Goal: Connect with others: Connect with others

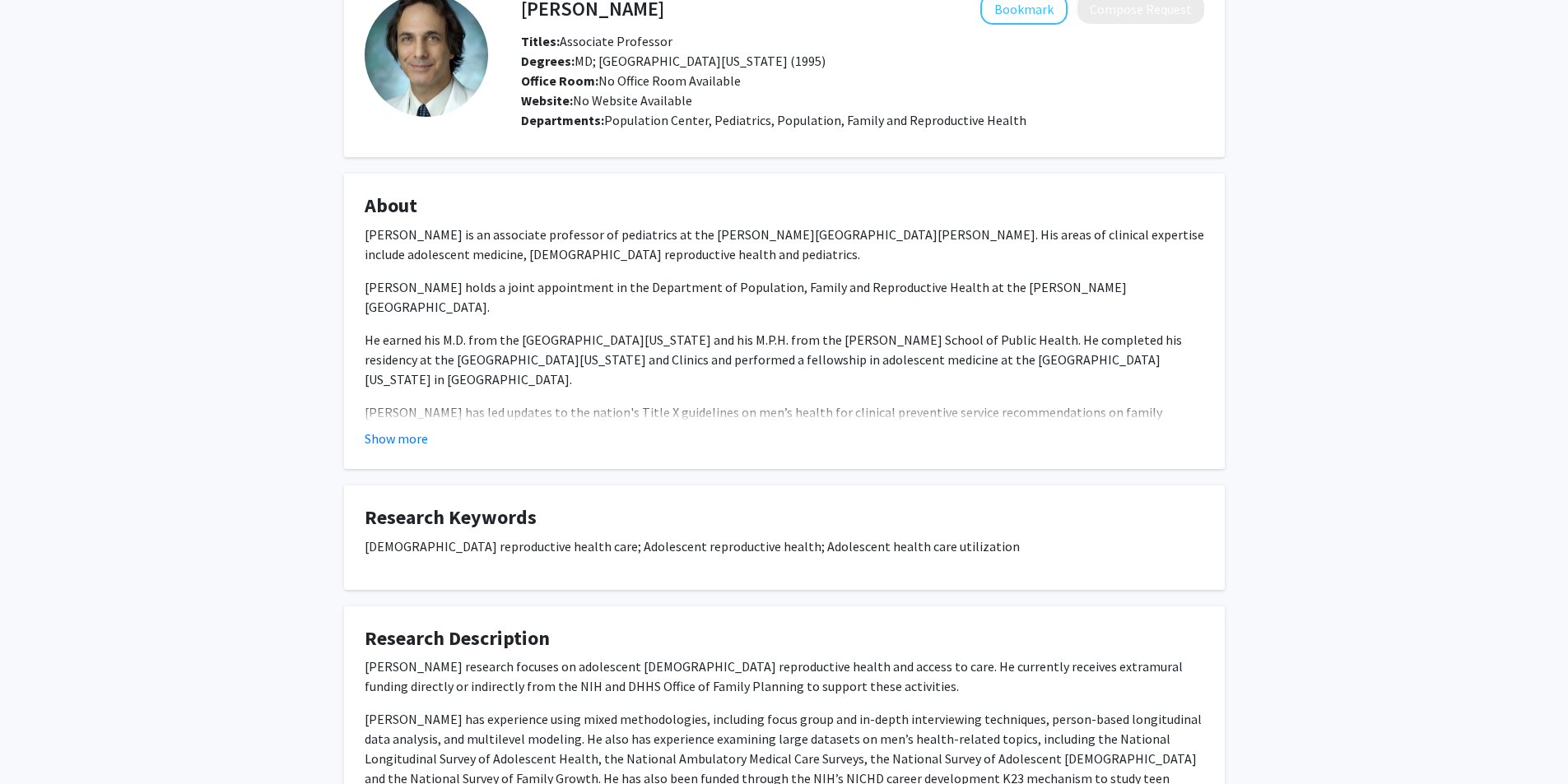
scroll to position [247, 0]
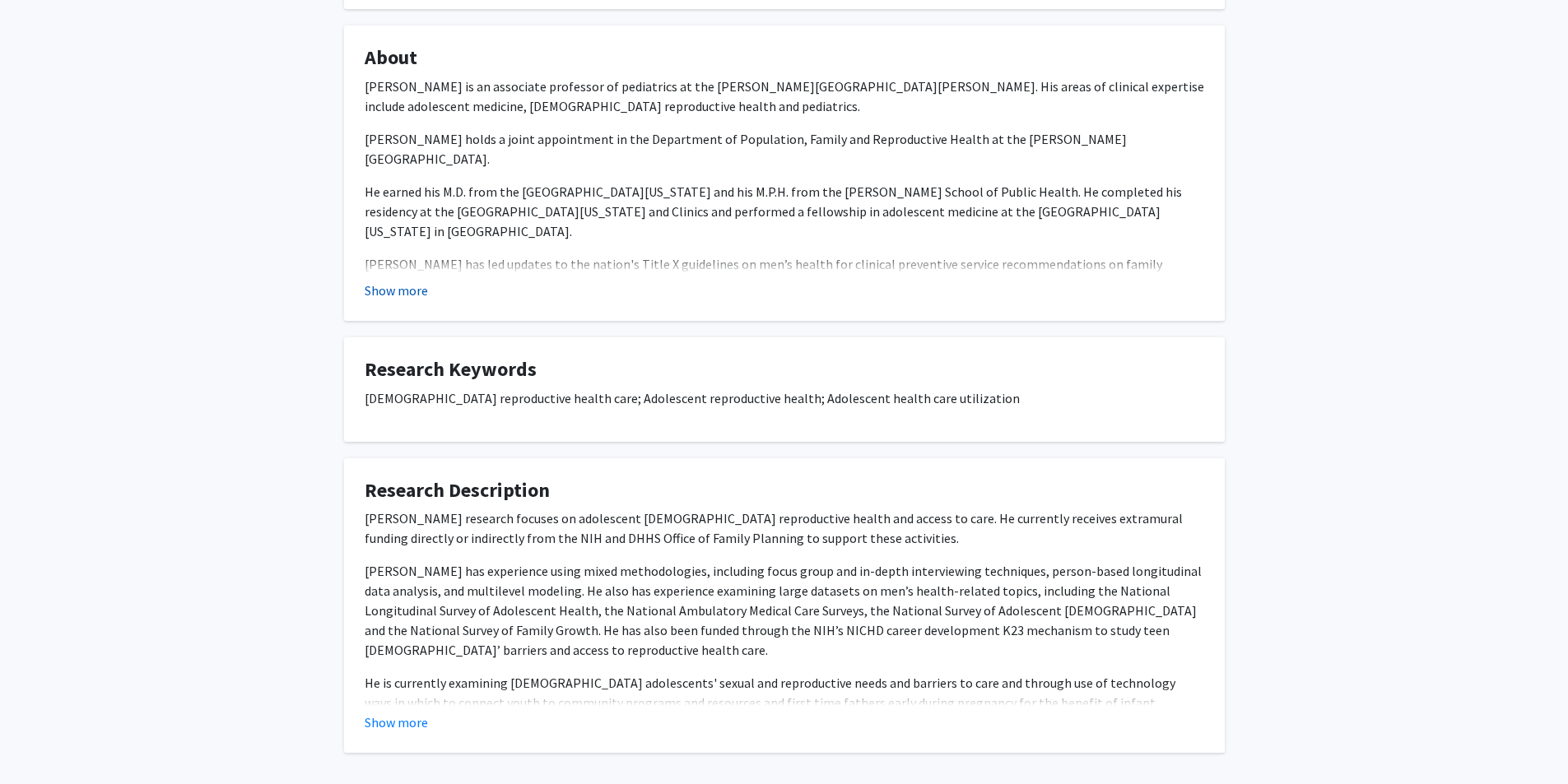
click at [396, 283] on button "Show more" at bounding box center [396, 291] width 64 height 20
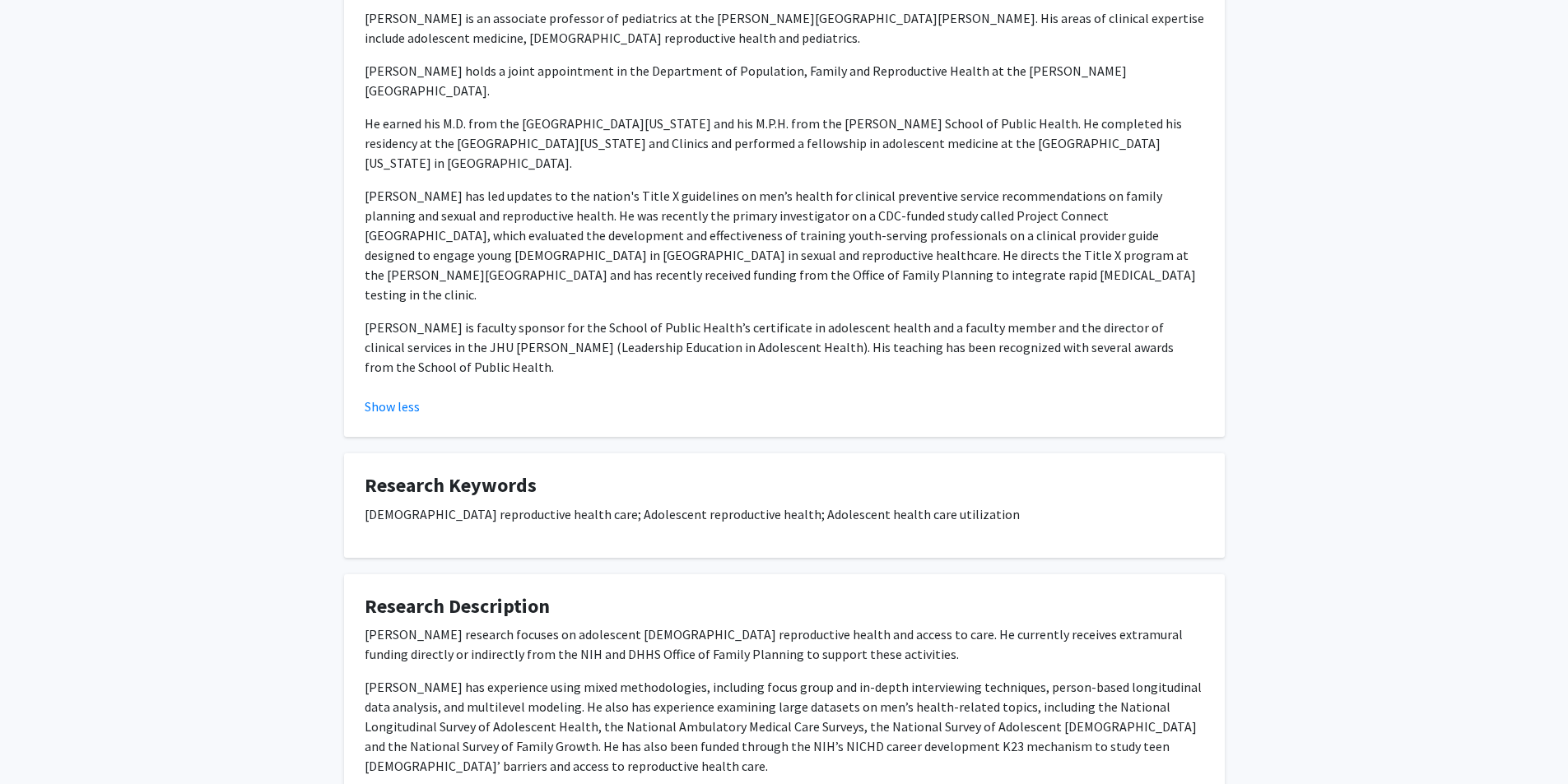
scroll to position [463, 0]
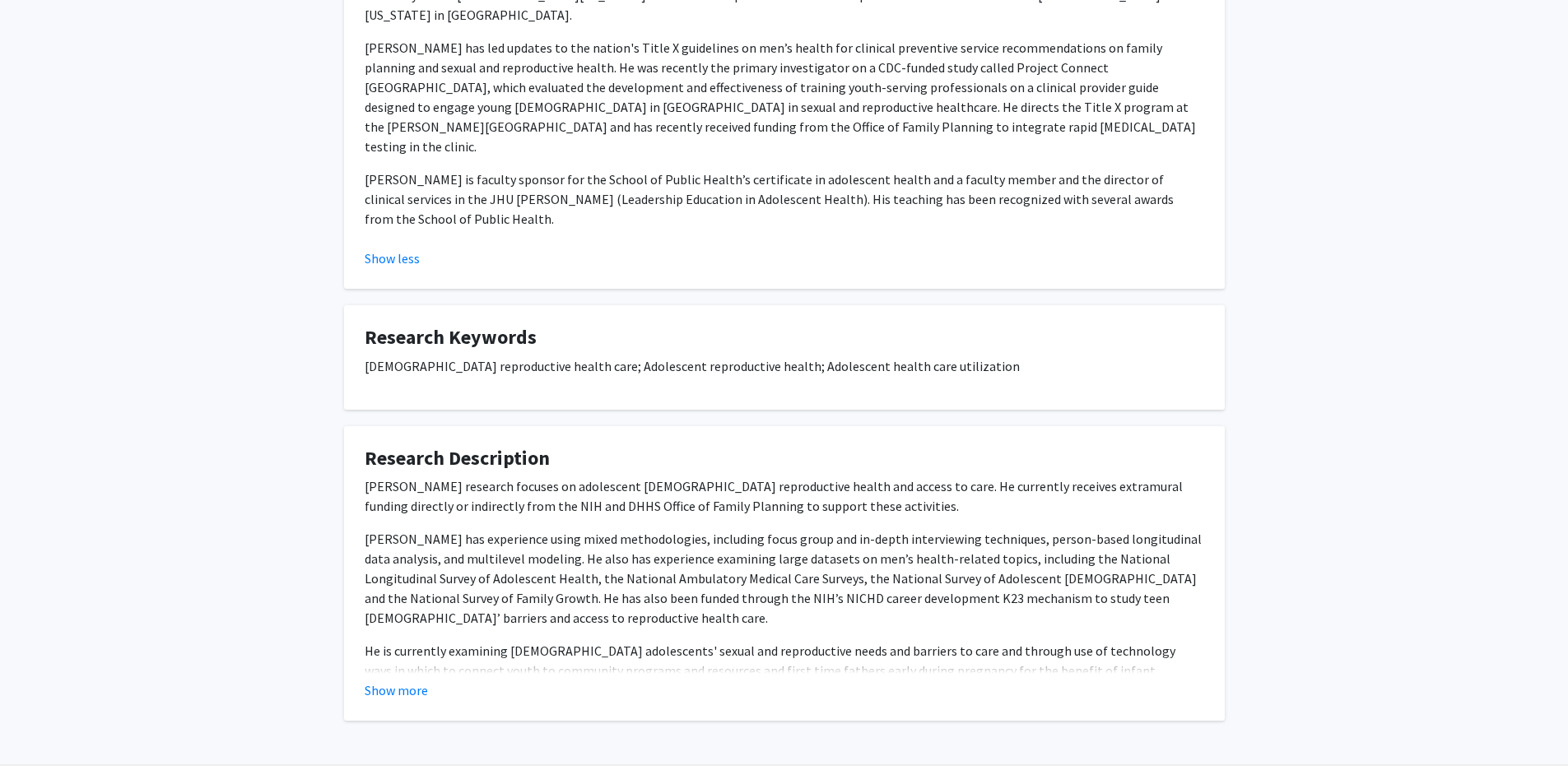
click at [409, 681] on button "Show more" at bounding box center [396, 690] width 64 height 20
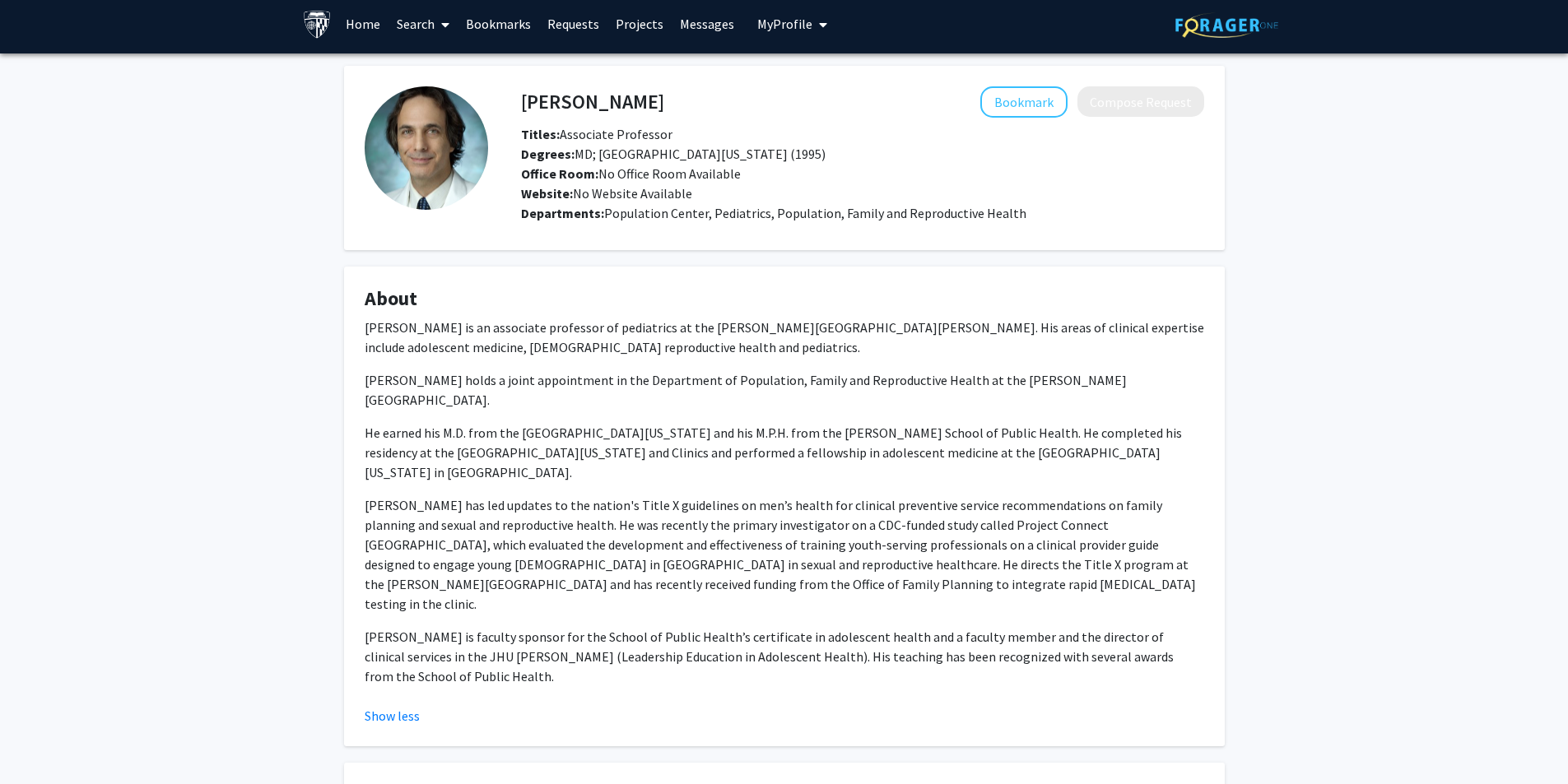
scroll to position [0, 0]
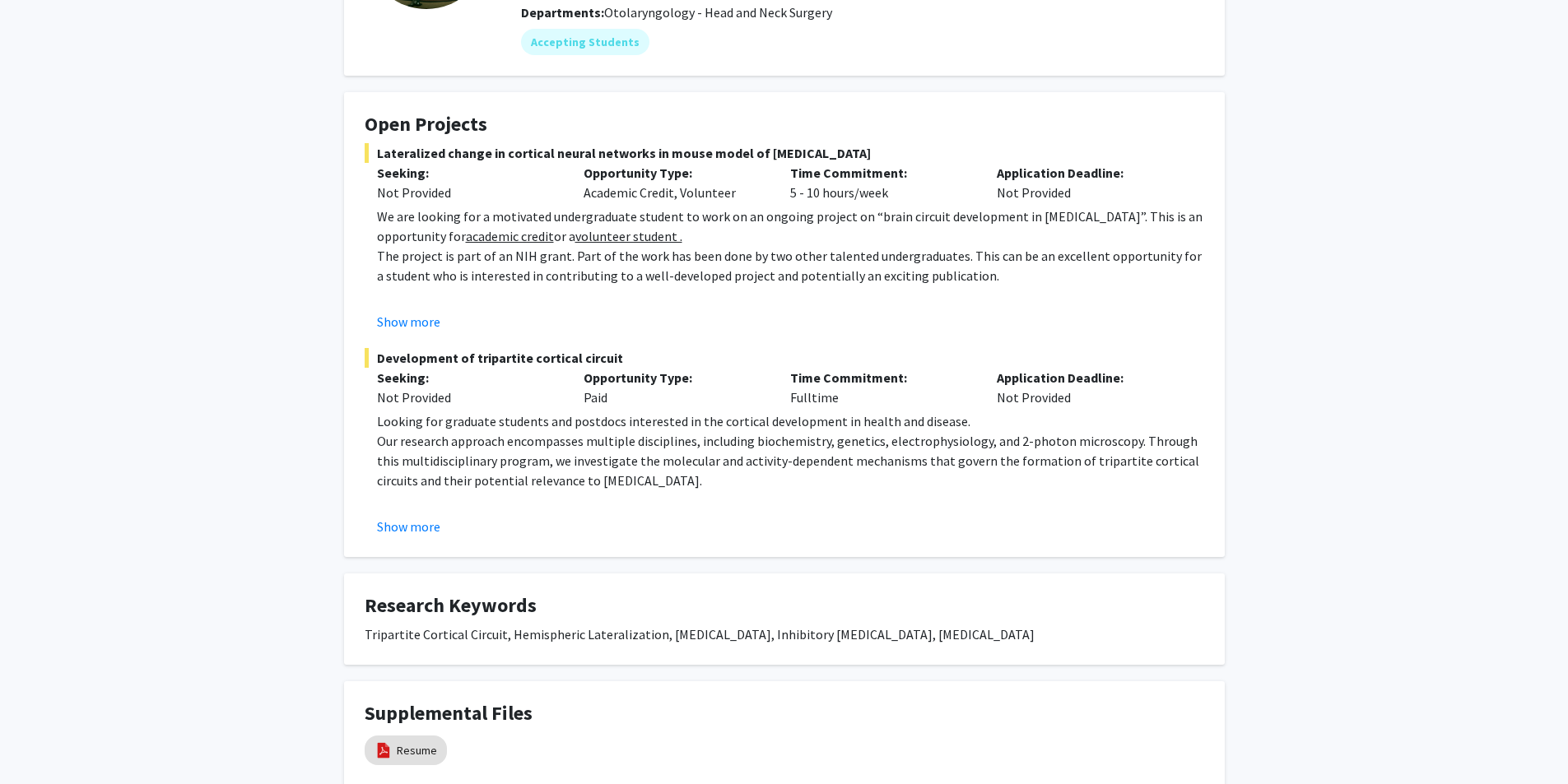
scroll to position [328, 0]
